Goal: Find specific page/section: Find specific page/section

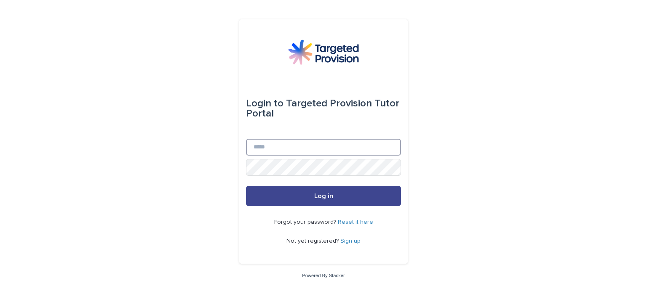
type input "**********"
click at [286, 202] on button "Log in" at bounding box center [323, 196] width 155 height 20
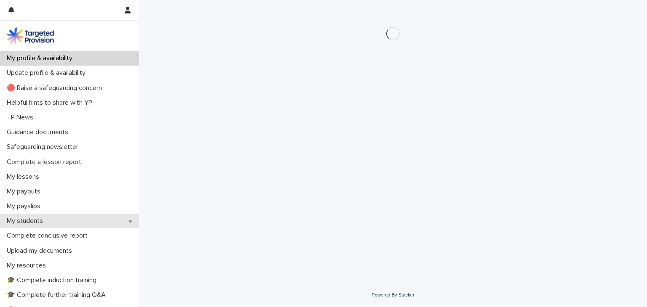
click at [123, 222] on div "My students" at bounding box center [69, 221] width 139 height 15
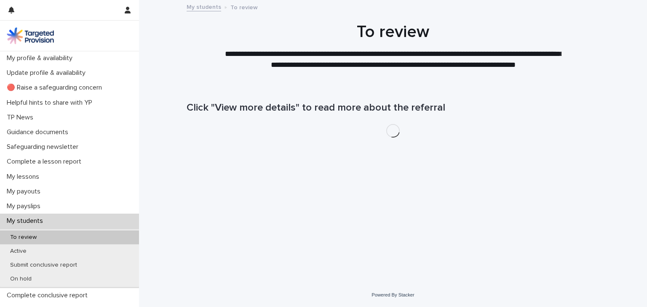
click at [41, 220] on p "My students" at bounding box center [26, 221] width 46 height 8
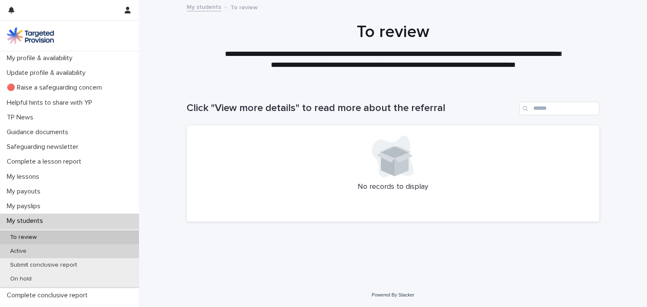
click at [25, 249] on p "Active" at bounding box center [18, 251] width 30 height 7
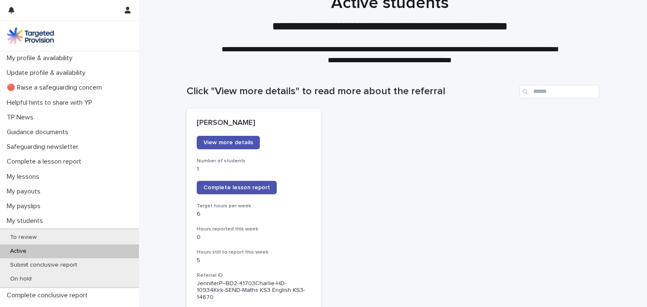
scroll to position [61, 0]
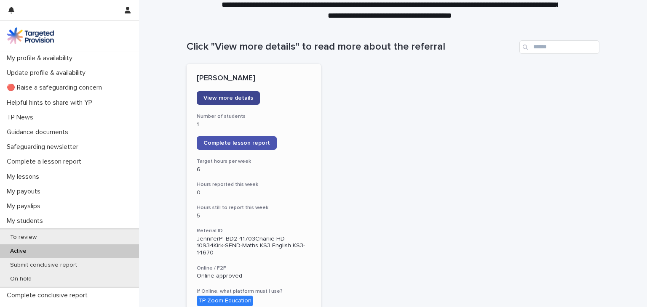
click at [242, 97] on span "View more details" at bounding box center [228, 98] width 50 height 6
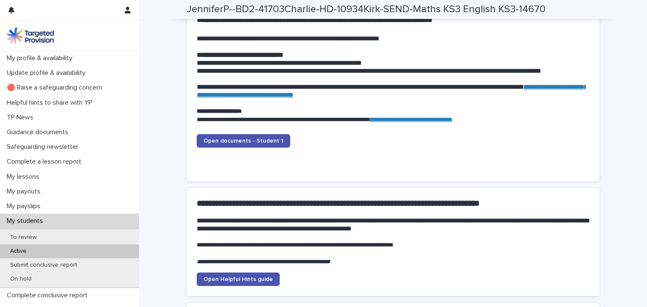
scroll to position [874, 0]
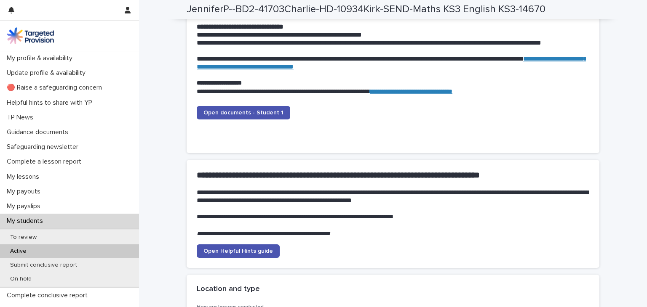
click at [137, 27] on div at bounding box center [69, 36] width 139 height 30
